Goal: Find specific page/section: Find specific page/section

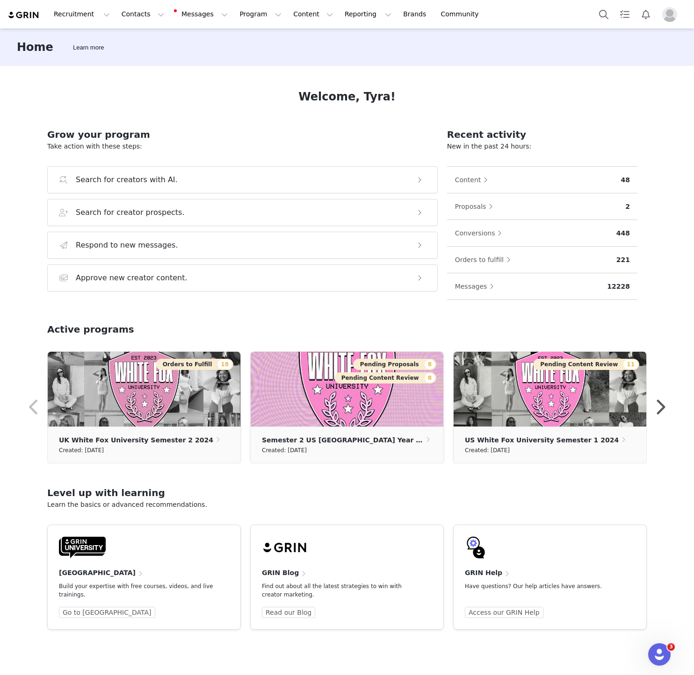
click at [664, 62] on div "Home Learn more" at bounding box center [347, 47] width 694 height 37
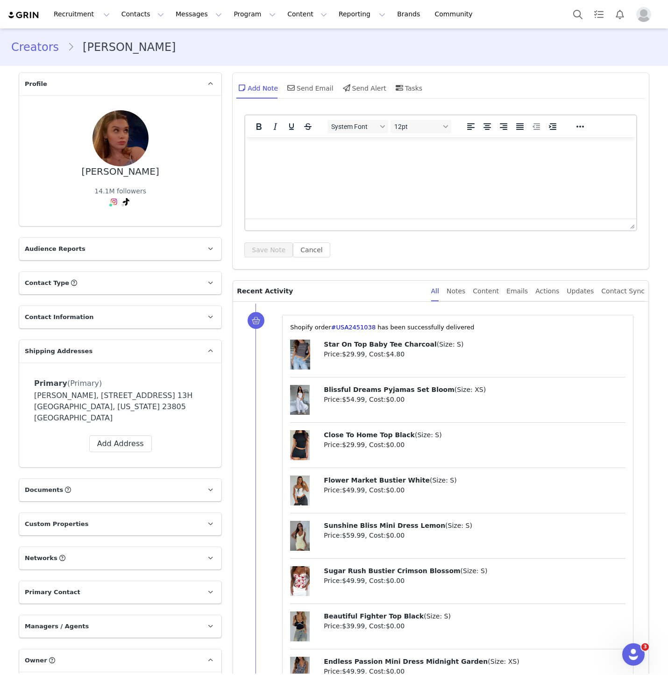
click at [102, 176] on div "[PERSON_NAME]" at bounding box center [121, 171] width 78 height 11
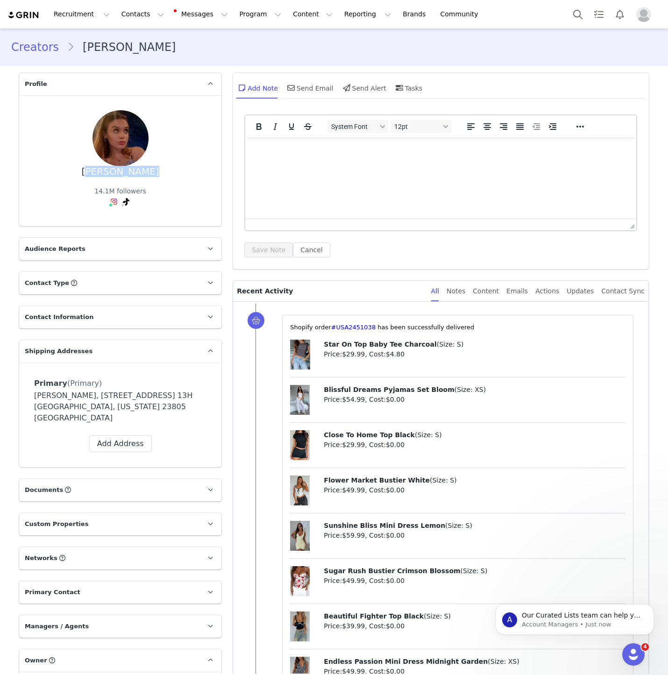
drag, startPoint x: 102, startPoint y: 176, endPoint x: 127, endPoint y: 176, distance: 24.3
click at [127, 176] on div "[PERSON_NAME]" at bounding box center [121, 171] width 78 height 11
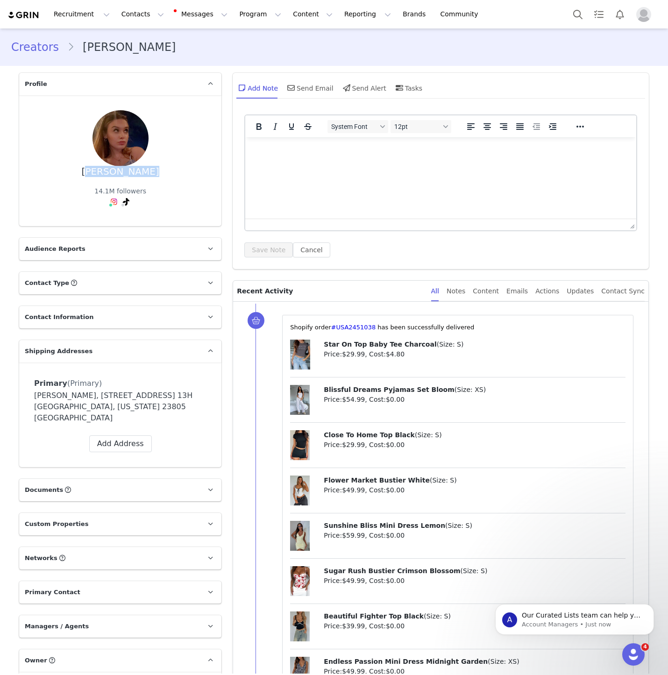
copy div "[PERSON_NAME]"
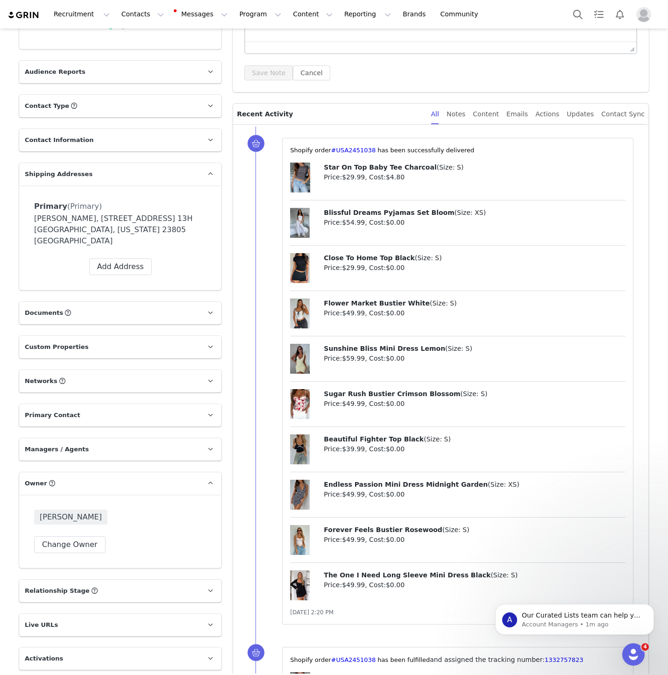
scroll to position [560, 0]
